Goal: Information Seeking & Learning: Learn about a topic

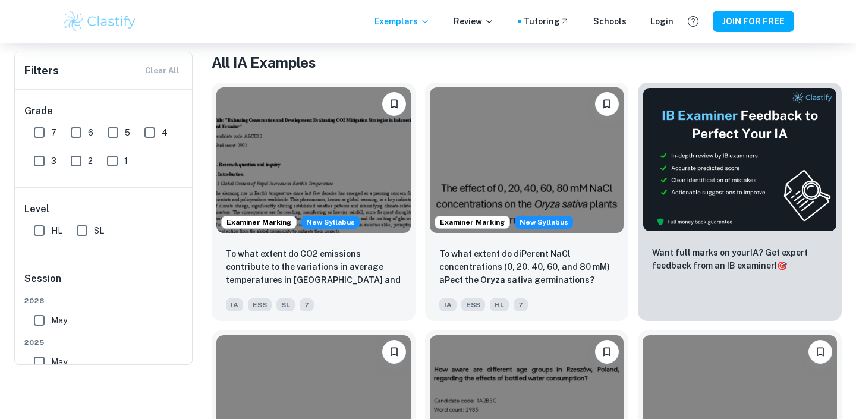
scroll to position [64, 0]
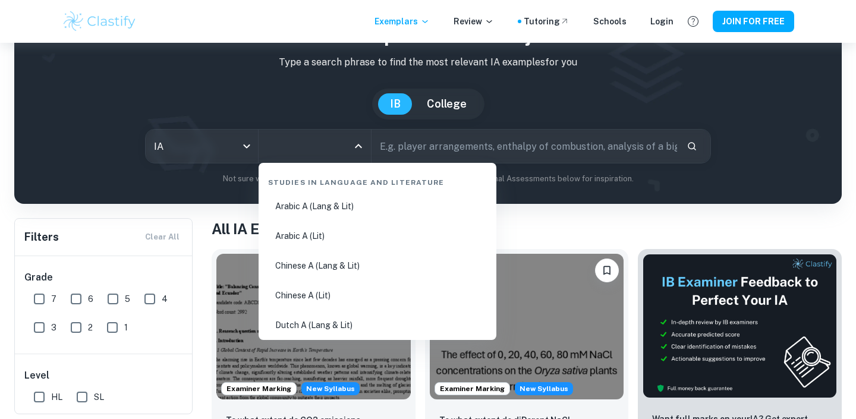
click at [321, 148] on input "All Subjects" at bounding box center [306, 146] width 84 height 23
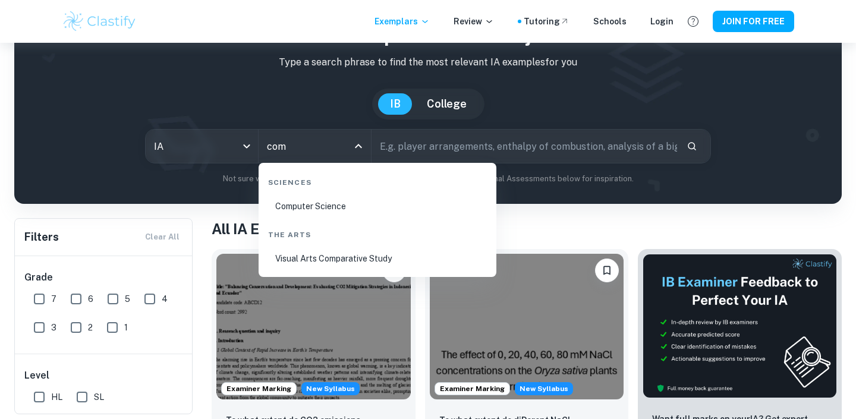
click at [319, 210] on li "Computer Science" at bounding box center [377, 206] width 228 height 27
type input "Computer Science"
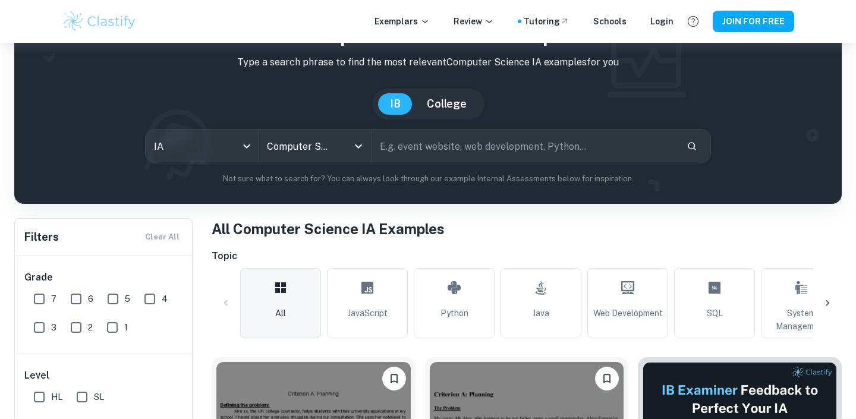
scroll to position [182, 0]
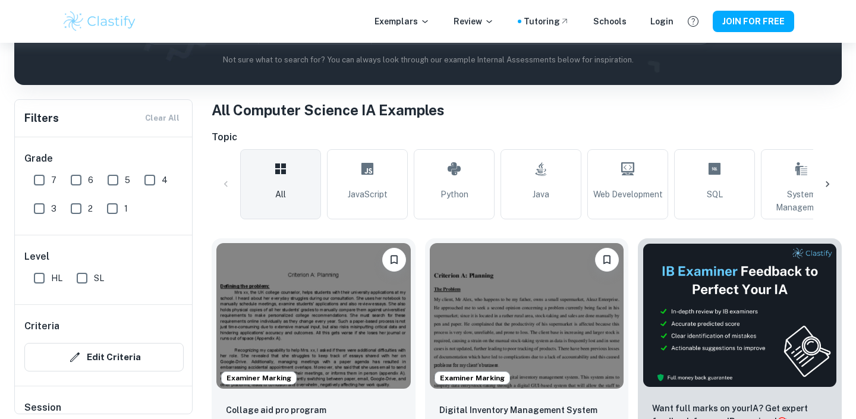
click at [40, 180] on input "7" at bounding box center [39, 180] width 24 height 24
checkbox input "true"
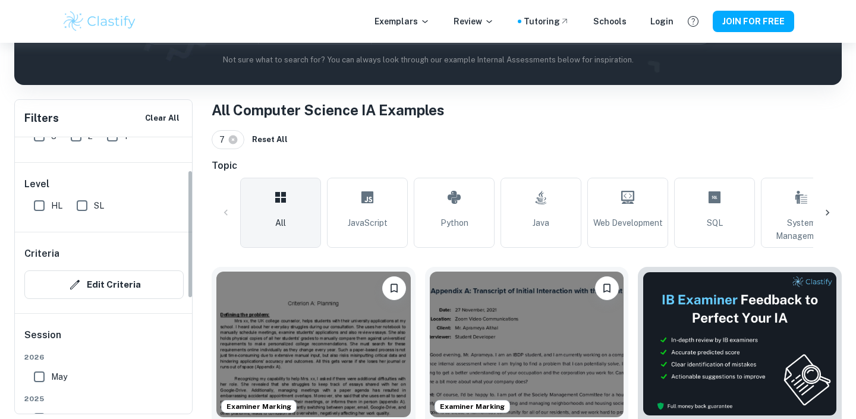
scroll to position [74, 0]
click at [41, 203] on input "HL" at bounding box center [39, 205] width 24 height 24
checkbox input "true"
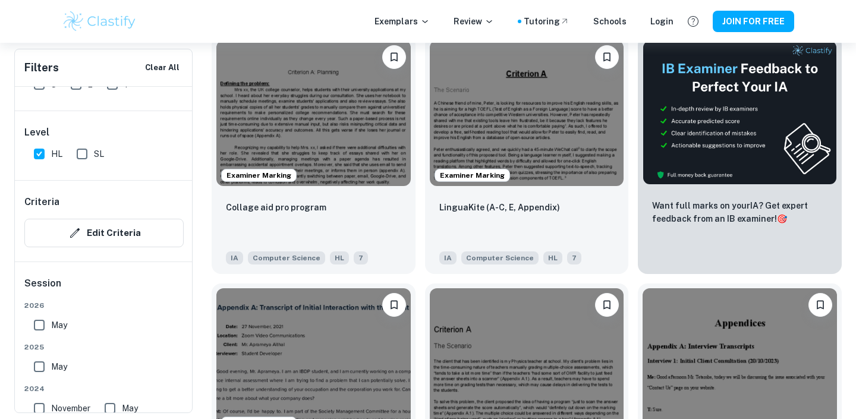
scroll to position [415, 0]
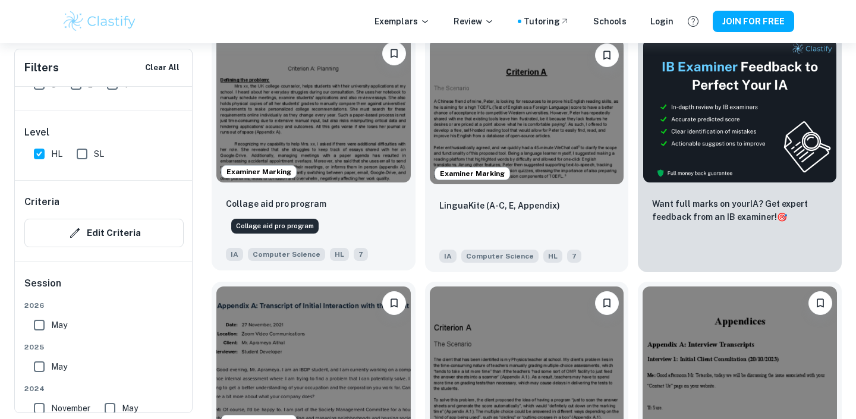
click at [302, 204] on p "Collage aid pro program" at bounding box center [276, 203] width 100 height 13
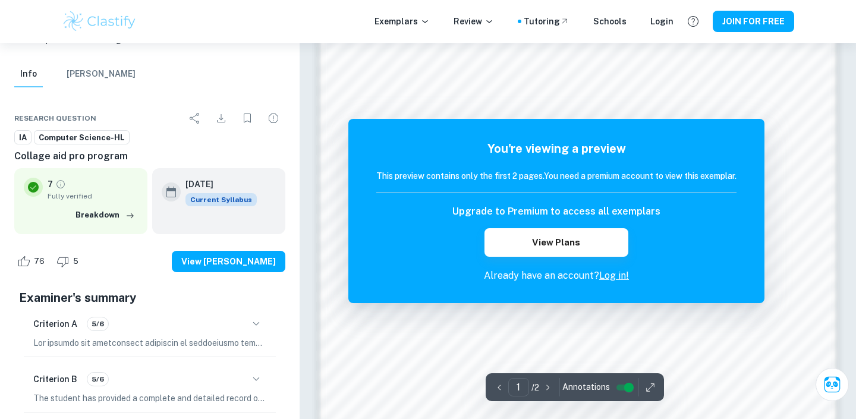
scroll to position [1052, 0]
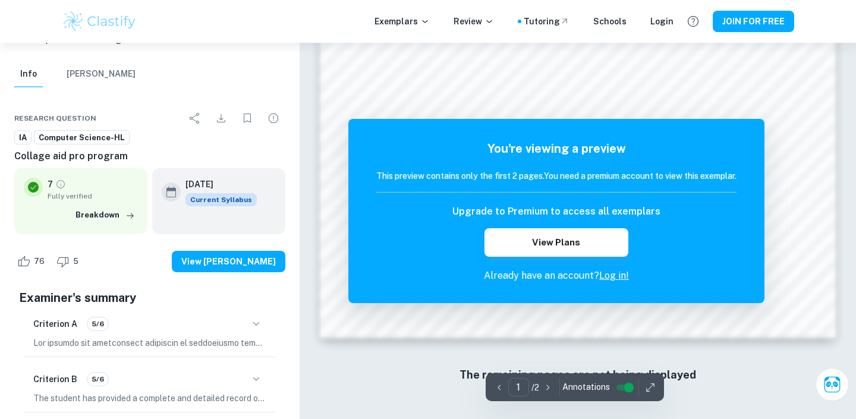
click at [610, 277] on link "Log in!" at bounding box center [614, 275] width 30 height 11
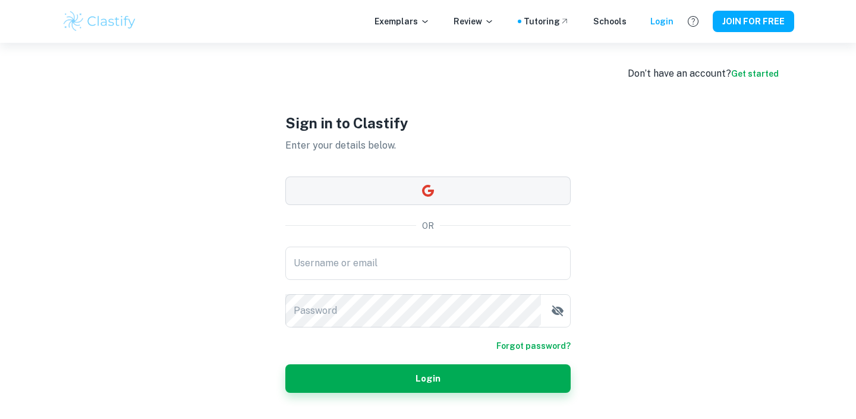
click at [468, 191] on button "button" at bounding box center [427, 190] width 285 height 29
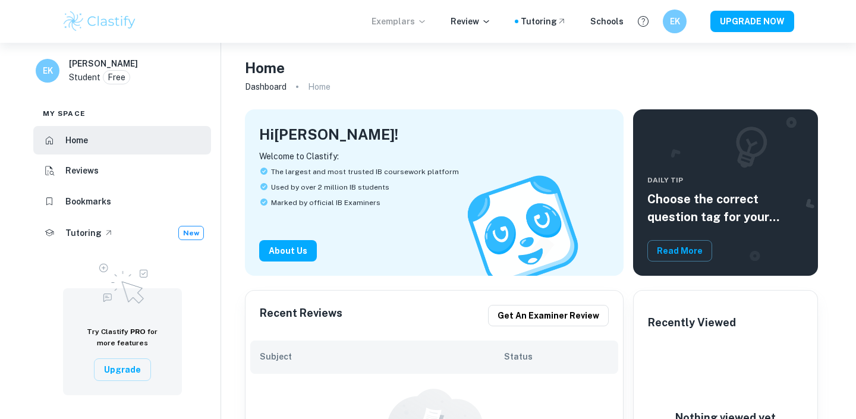
click at [417, 19] on p "Exemplars" at bounding box center [398, 21] width 55 height 13
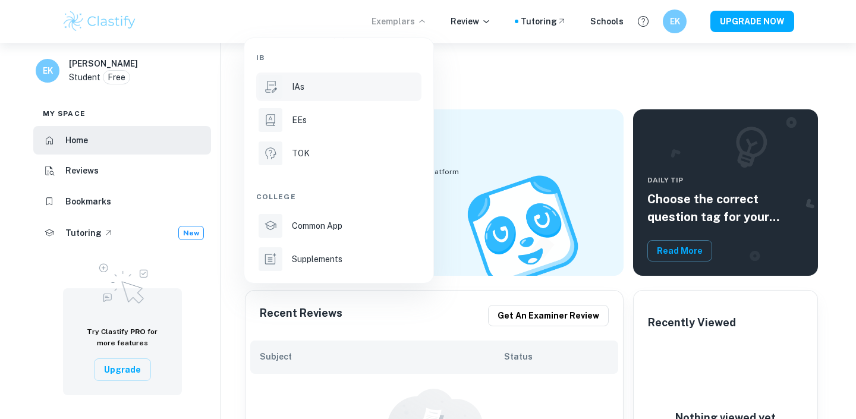
click at [331, 81] on div "IAs" at bounding box center [355, 86] width 127 height 13
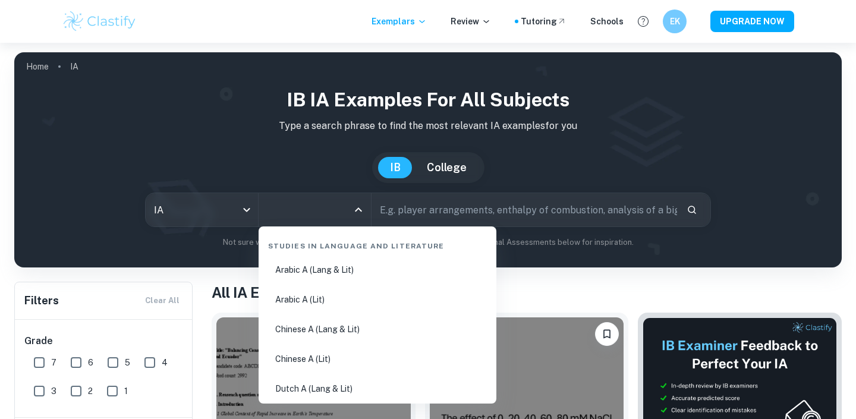
click at [315, 215] on input "All Subjects" at bounding box center [306, 209] width 84 height 23
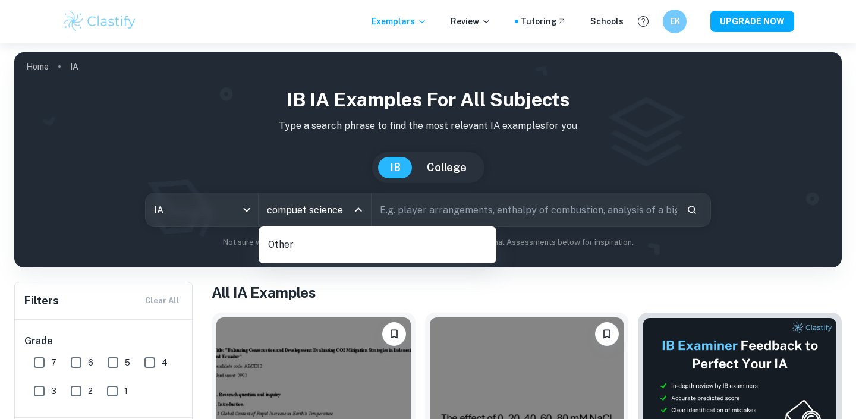
type input "compuet science"
drag, startPoint x: 341, startPoint y: 214, endPoint x: 240, endPoint y: 212, distance: 101.1
click at [240, 212] on div "IA ia All Subjects compuet science All Subjects" at bounding box center [259, 209] width 226 height 33
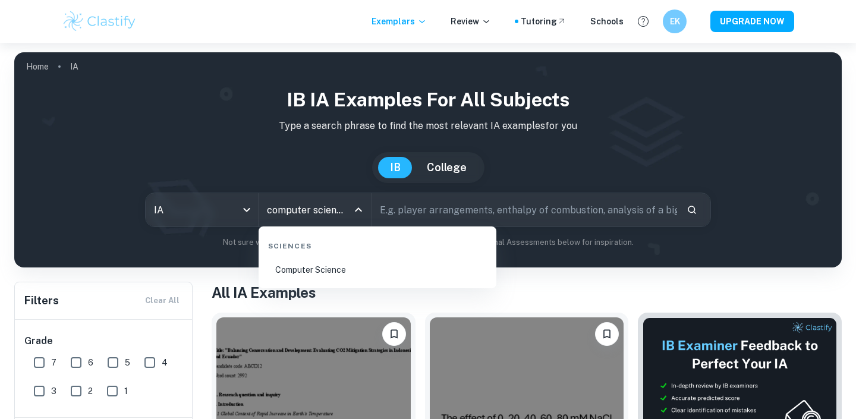
click at [308, 261] on li "Computer Science" at bounding box center [377, 269] width 228 height 27
type input "Computer Science"
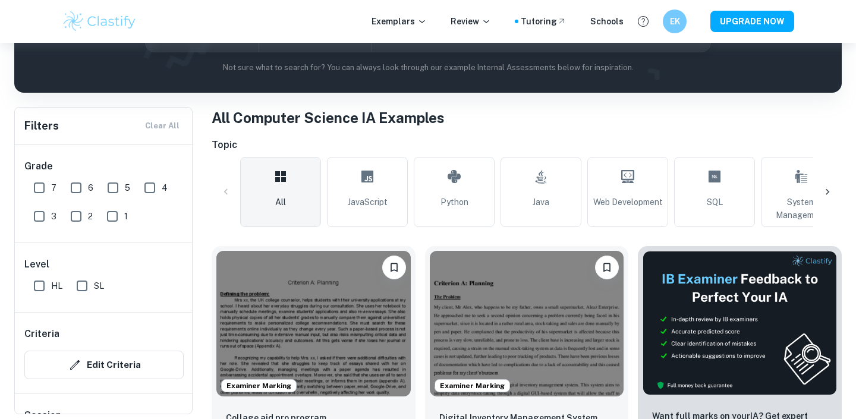
scroll to position [177, 0]
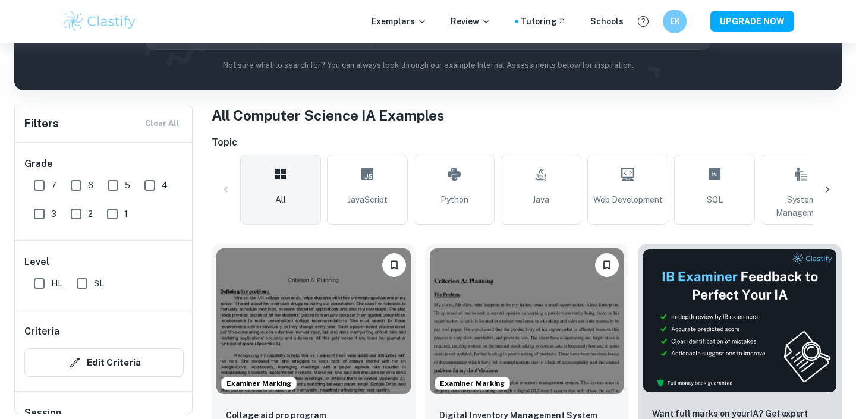
click at [38, 188] on input "7" at bounding box center [39, 186] width 24 height 24
checkbox input "true"
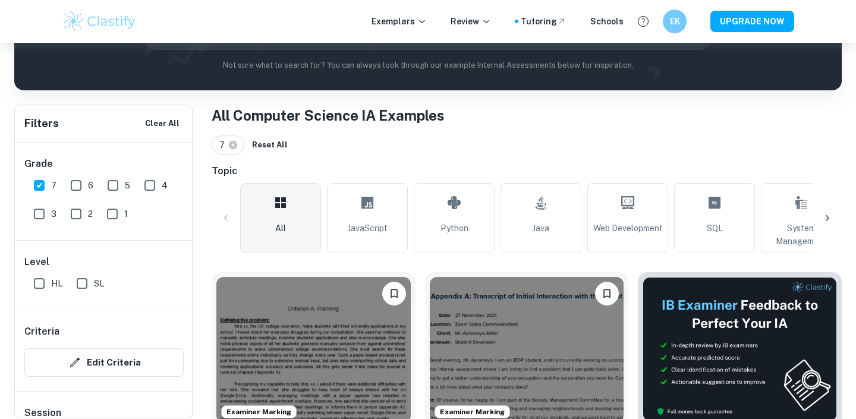
scroll to position [282, 0]
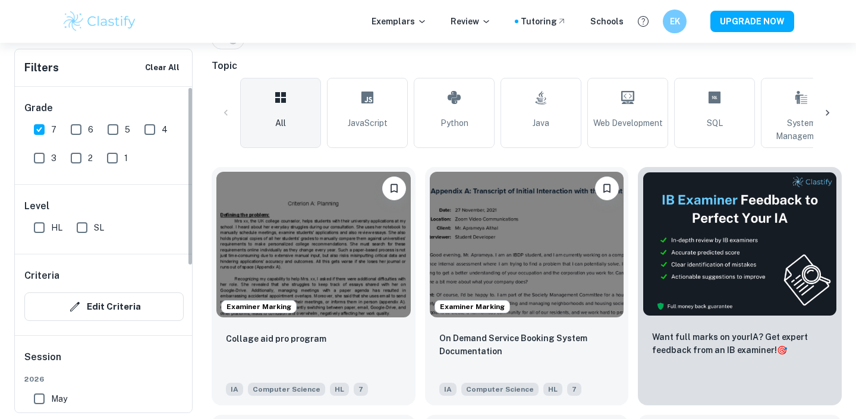
click at [40, 233] on input "HL" at bounding box center [39, 228] width 24 height 24
checkbox input "true"
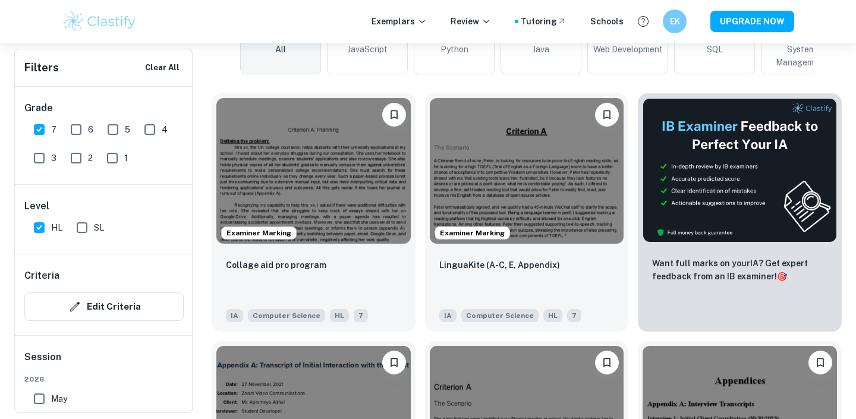
scroll to position [365, 0]
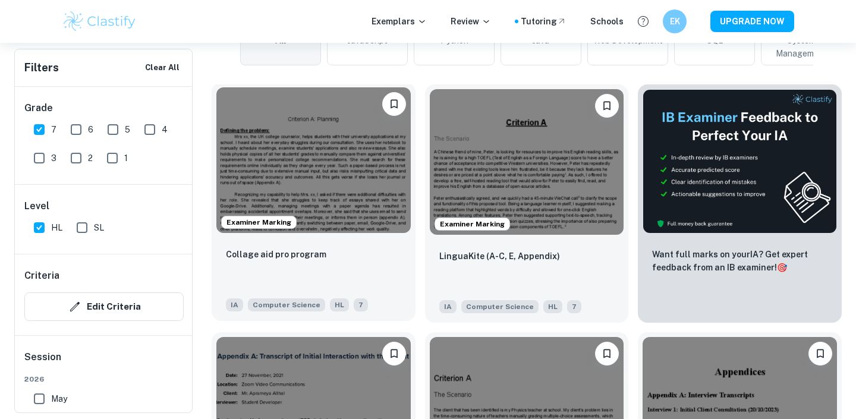
click at [363, 248] on div "Collage aid pro program" at bounding box center [313, 267] width 175 height 40
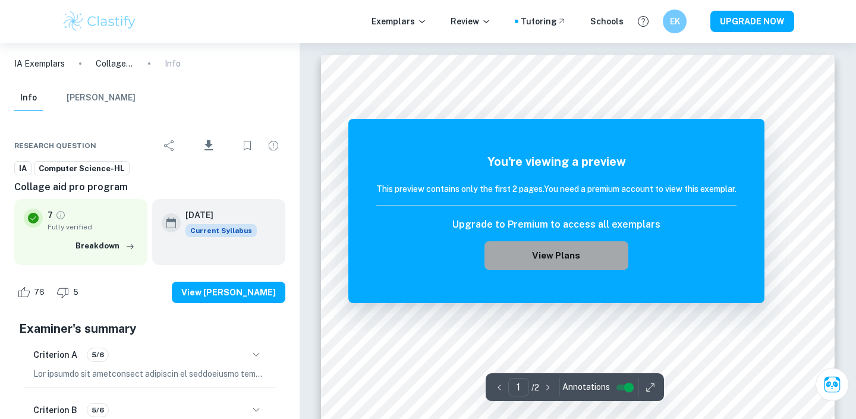
click at [490, 266] on button "View Plans" at bounding box center [556, 255] width 144 height 29
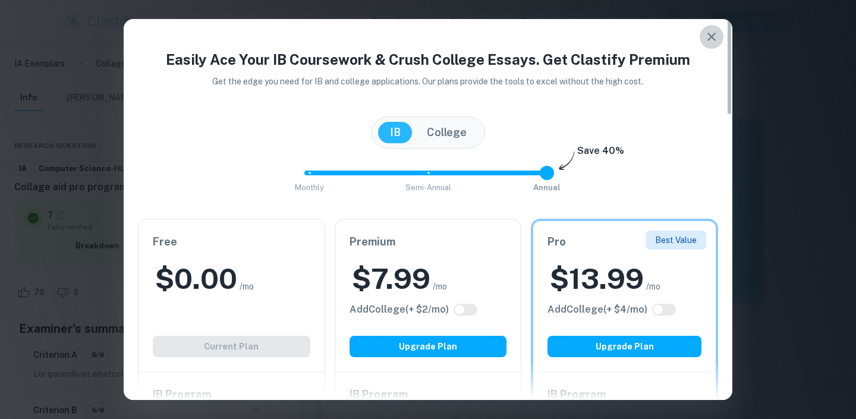
click at [712, 39] on icon "button" at bounding box center [711, 37] width 14 height 14
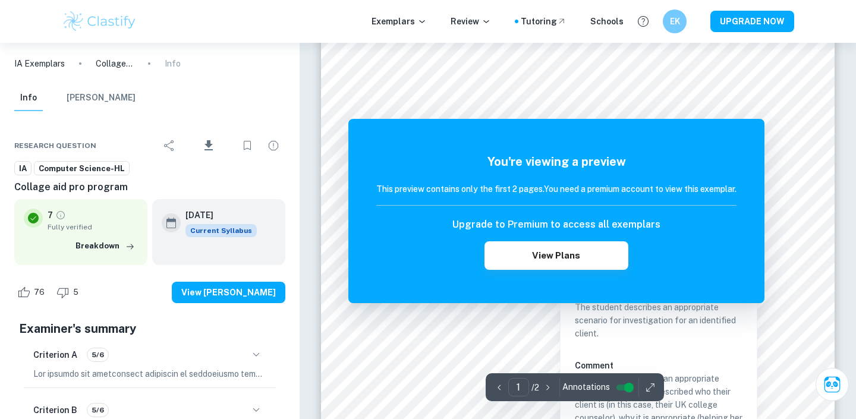
scroll to position [128, 0]
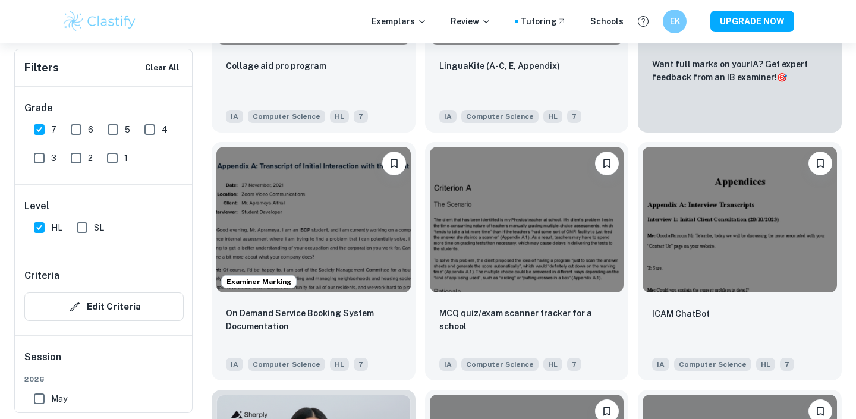
scroll to position [557, 0]
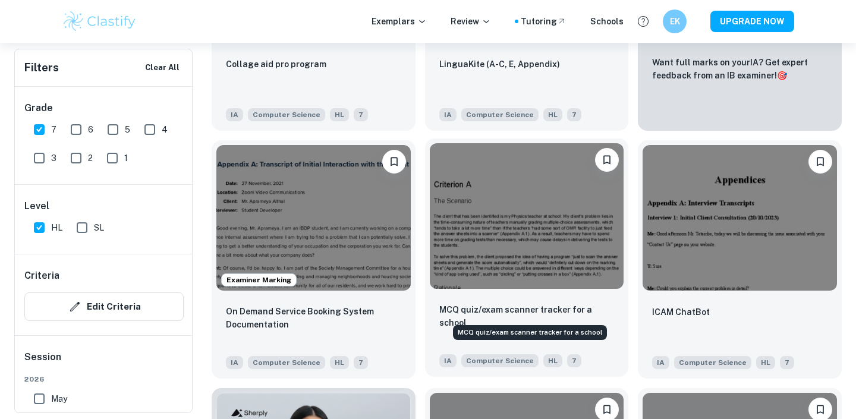
click at [450, 311] on p "MCQ quiz/exam scanner tracker for a school" at bounding box center [526, 316] width 175 height 26
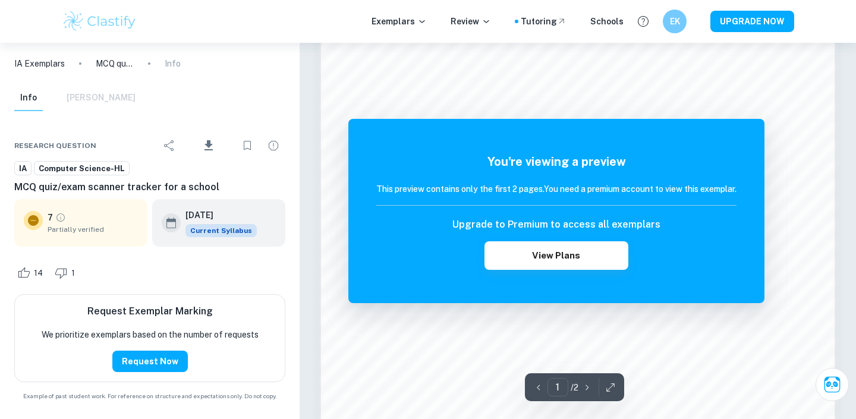
scroll to position [1052, 0]
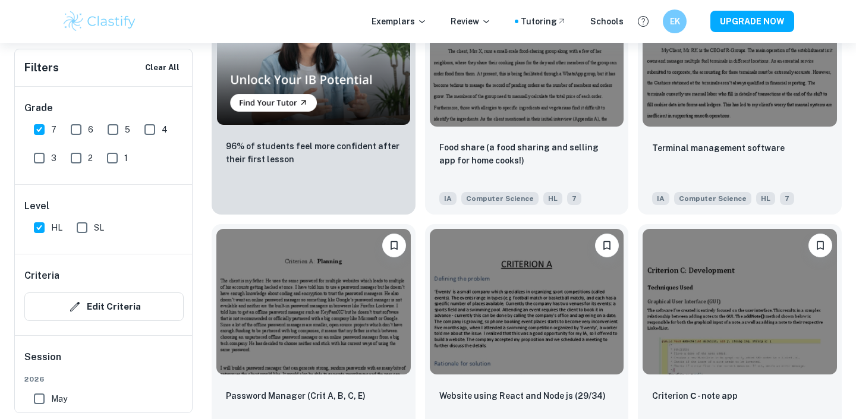
scroll to position [969, 0]
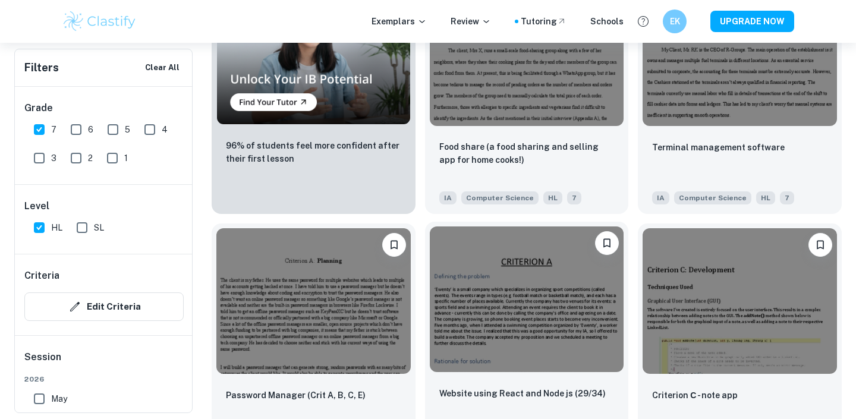
click at [489, 316] on img at bounding box center [527, 299] width 194 height 146
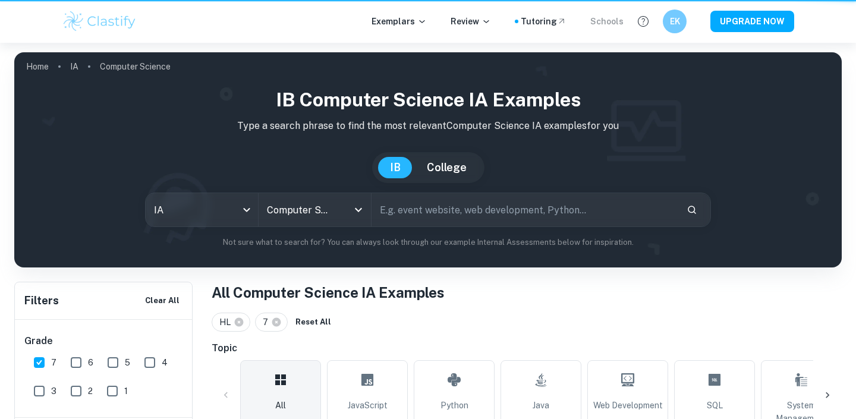
scroll to position [1114, 0]
